Goal: Transaction & Acquisition: Purchase product/service

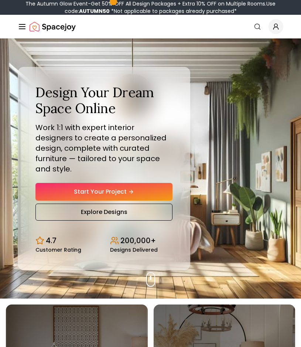
click at [107, 189] on link "Start Your Project" at bounding box center [103, 192] width 137 height 18
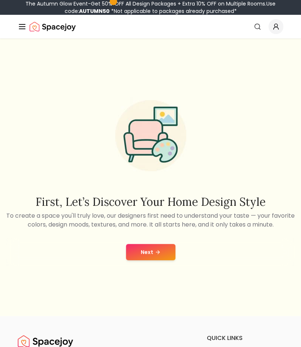
click at [165, 248] on button "Next" at bounding box center [150, 252] width 49 height 16
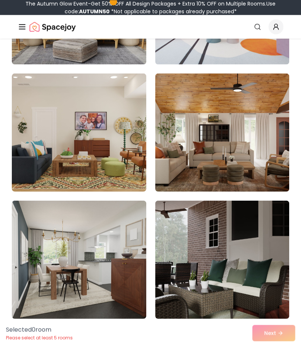
scroll to position [444, 0]
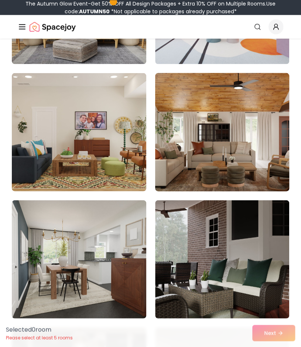
click at [228, 138] on img at bounding box center [221, 132] width 141 height 124
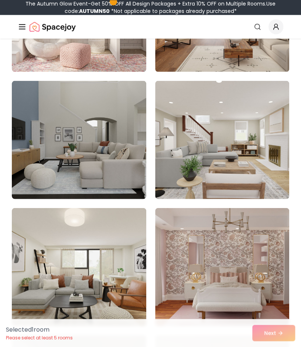
scroll to position [1325, 0]
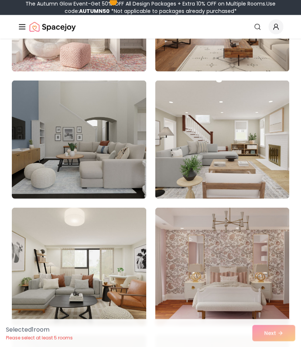
click at [178, 156] on img at bounding box center [222, 139] width 134 height 118
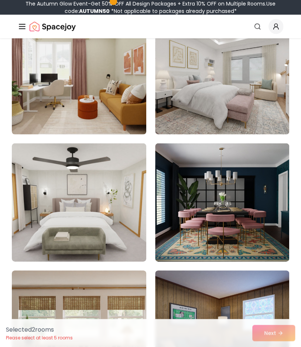
scroll to position [2407, 0]
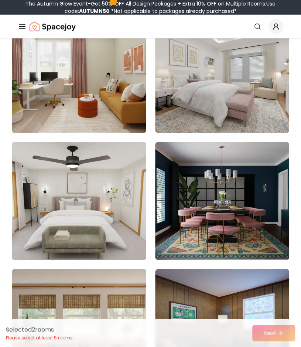
click at [199, 80] on img at bounding box center [222, 74] width 134 height 118
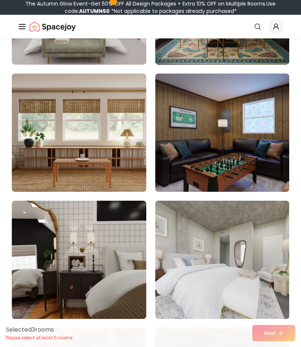
scroll to position [2602, 0]
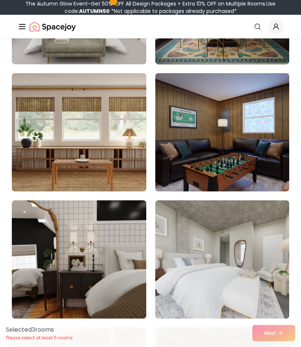
click at [113, 172] on img at bounding box center [78, 132] width 141 height 124
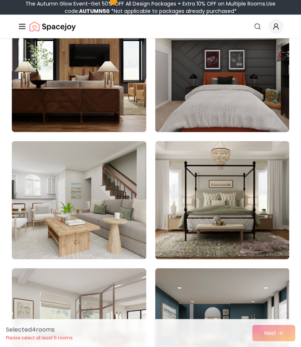
scroll to position [3169, 0]
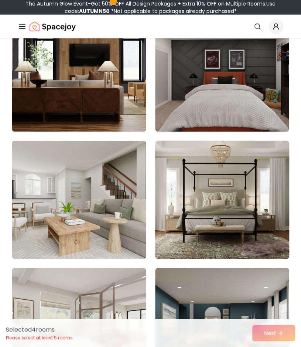
click at [190, 189] on img at bounding box center [221, 200] width 141 height 124
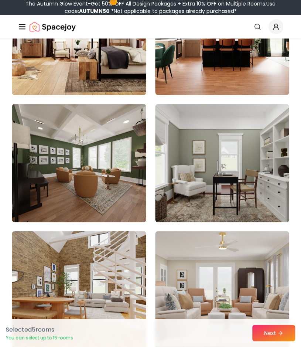
scroll to position [3842, 0]
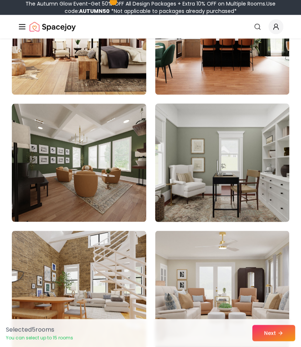
click at [204, 205] on img at bounding box center [221, 162] width 141 height 124
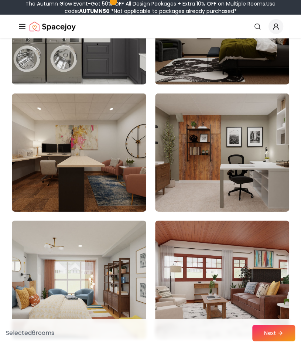
scroll to position [4233, 0]
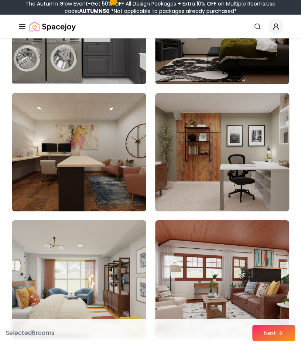
click at [214, 187] on img at bounding box center [221, 152] width 141 height 124
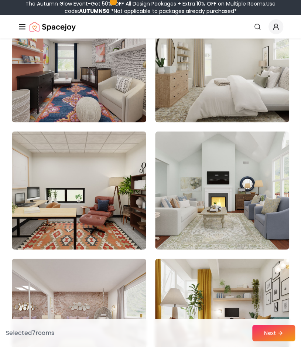
scroll to position [4787, 0]
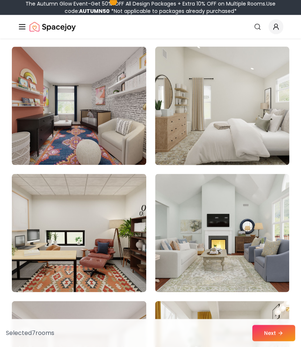
click at [206, 97] on img at bounding box center [221, 106] width 141 height 124
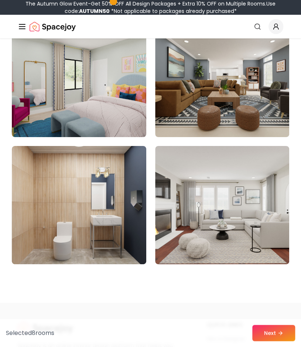
scroll to position [6215, 0]
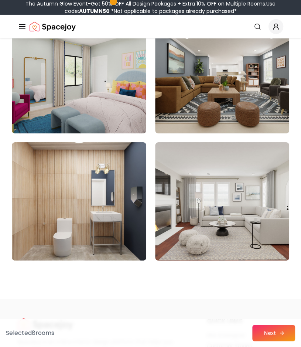
click at [282, 335] on icon at bounding box center [282, 333] width 6 height 6
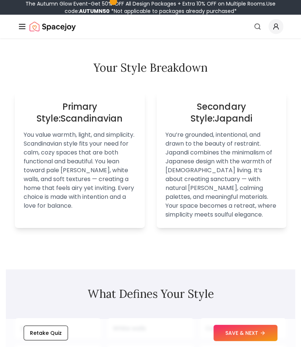
scroll to position [617, 0]
click at [232, 330] on button "SAVE & NEXT" at bounding box center [245, 332] width 64 height 16
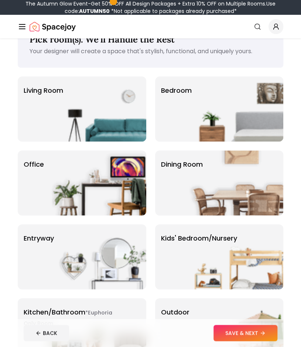
scroll to position [25, 0]
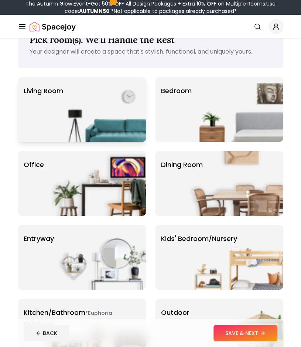
click at [110, 130] on img at bounding box center [99, 109] width 94 height 65
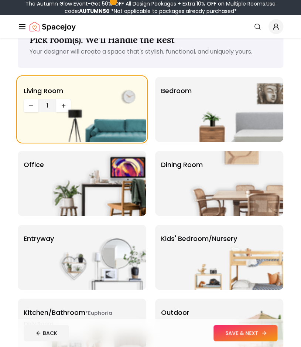
click at [238, 335] on button "SAVE & NEXT" at bounding box center [245, 332] width 64 height 16
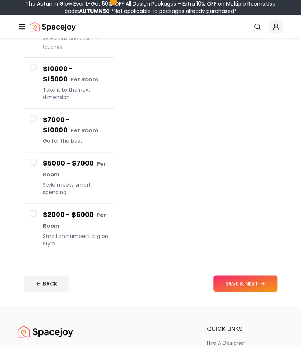
scroll to position [130, 0]
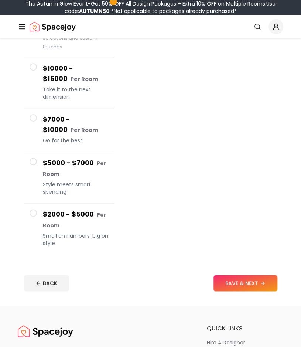
click at [37, 213] on button "$2000 - $5000 Per Room Small on numbers, big on style" at bounding box center [69, 228] width 91 height 51
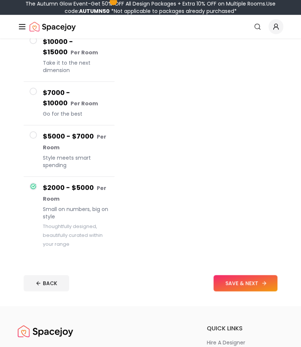
click at [244, 280] on button "SAVE & NEXT" at bounding box center [245, 283] width 64 height 16
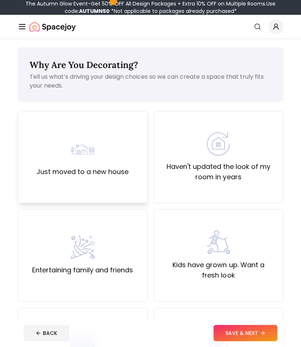
click at [140, 174] on div "Just moved to a new house" at bounding box center [83, 157] width 130 height 92
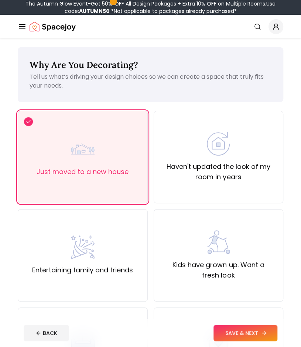
click at [251, 335] on button "SAVE & NEXT" at bounding box center [245, 332] width 64 height 16
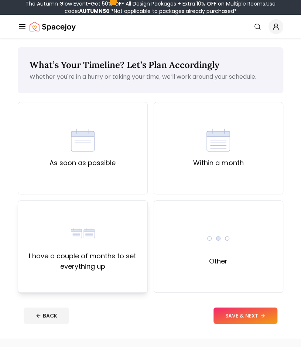
click at [135, 242] on div "I have a couple of months to set everything up" at bounding box center [82, 246] width 117 height 50
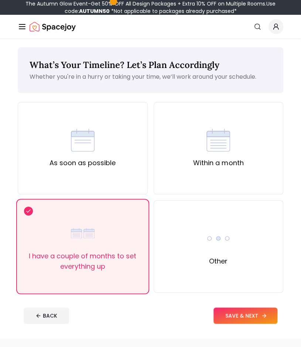
click at [245, 313] on button "SAVE & NEXT" at bounding box center [245, 315] width 64 height 16
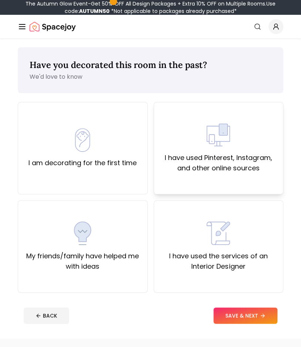
click at [173, 165] on label "I have used Pinterest, Instagram, and other online sources" at bounding box center [218, 162] width 117 height 21
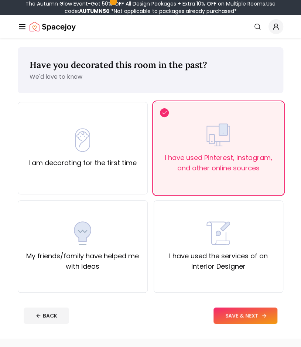
click at [231, 316] on button "SAVE & NEXT" at bounding box center [245, 315] width 64 height 16
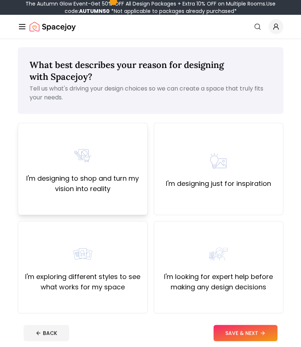
click at [122, 197] on div "I'm designing to shop and turn my vision into reality" at bounding box center [83, 169] width 130 height 92
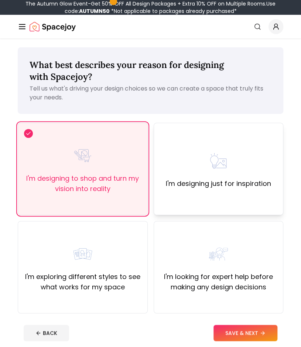
click at [202, 199] on div "I'm designing just for inspiration" at bounding box center [219, 169] width 130 height 92
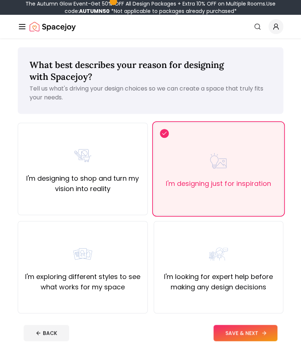
click at [242, 331] on button "SAVE & NEXT" at bounding box center [245, 332] width 64 height 16
